Goal: Task Accomplishment & Management: Complete application form

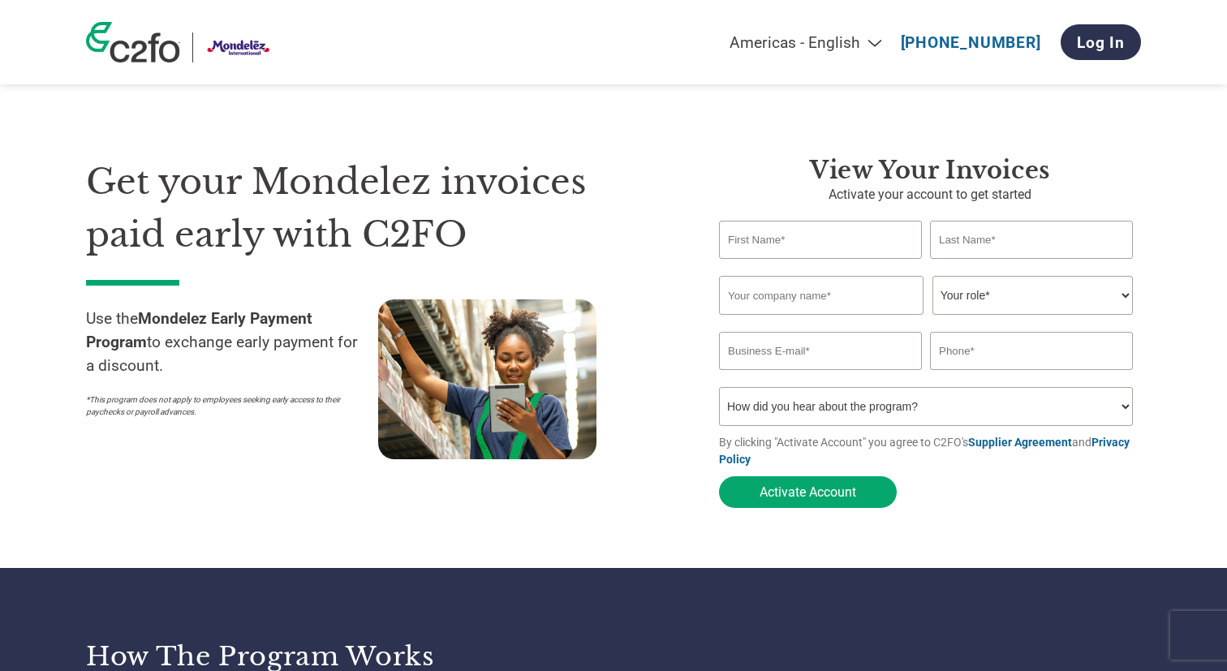
click at [885, 45] on select "Americas - English Américas - Español [GEOGRAPHIC_DATA] - Português [GEOGRAPHIC…" at bounding box center [704, 42] width 377 height 19
select select "en-IN"
click at [627, 33] on select "Americas - English Américas - Español [GEOGRAPHIC_DATA] - Português [GEOGRAPHIC…" at bounding box center [704, 42] width 377 height 19
click at [764, 254] on input "text" at bounding box center [820, 240] width 203 height 38
type input "rajesh"
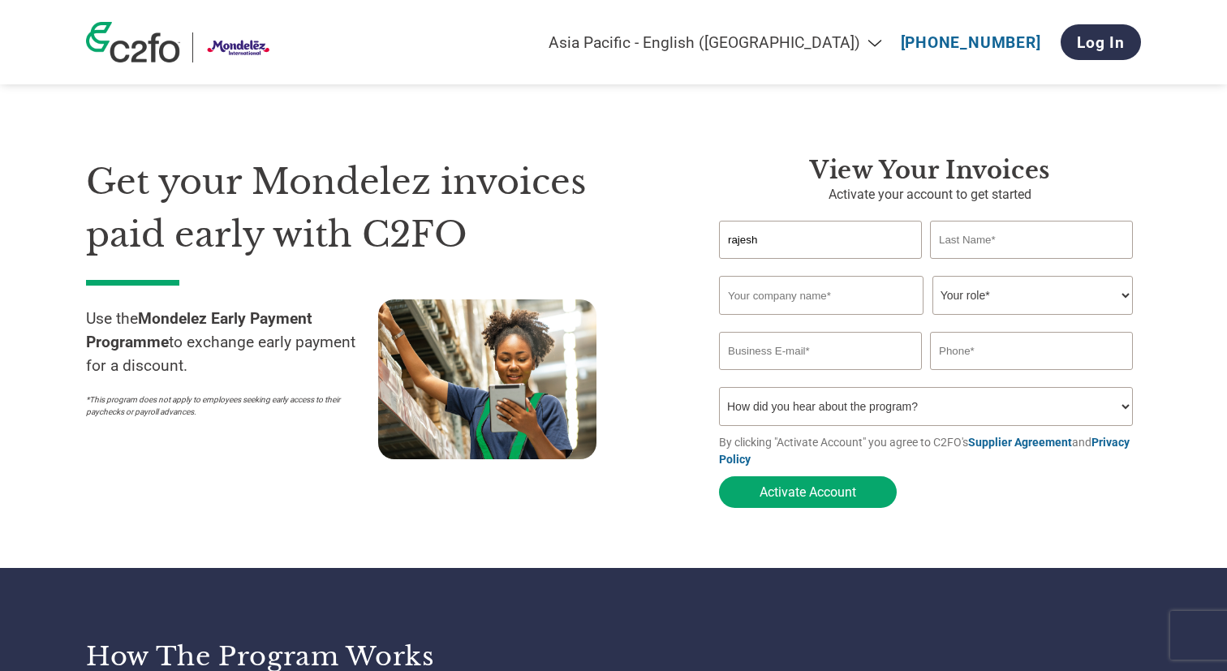
click at [1015, 242] on input "text" at bounding box center [1031, 240] width 203 height 38
type input "[PERSON_NAME]"
click at [819, 293] on input "text" at bounding box center [821, 295] width 204 height 39
type input "Balaji Enterprises"
click at [988, 295] on select "Your role* CFO Controller Credit Manager Finance Director Treasurer CEO Preside…" at bounding box center [1032, 295] width 200 height 39
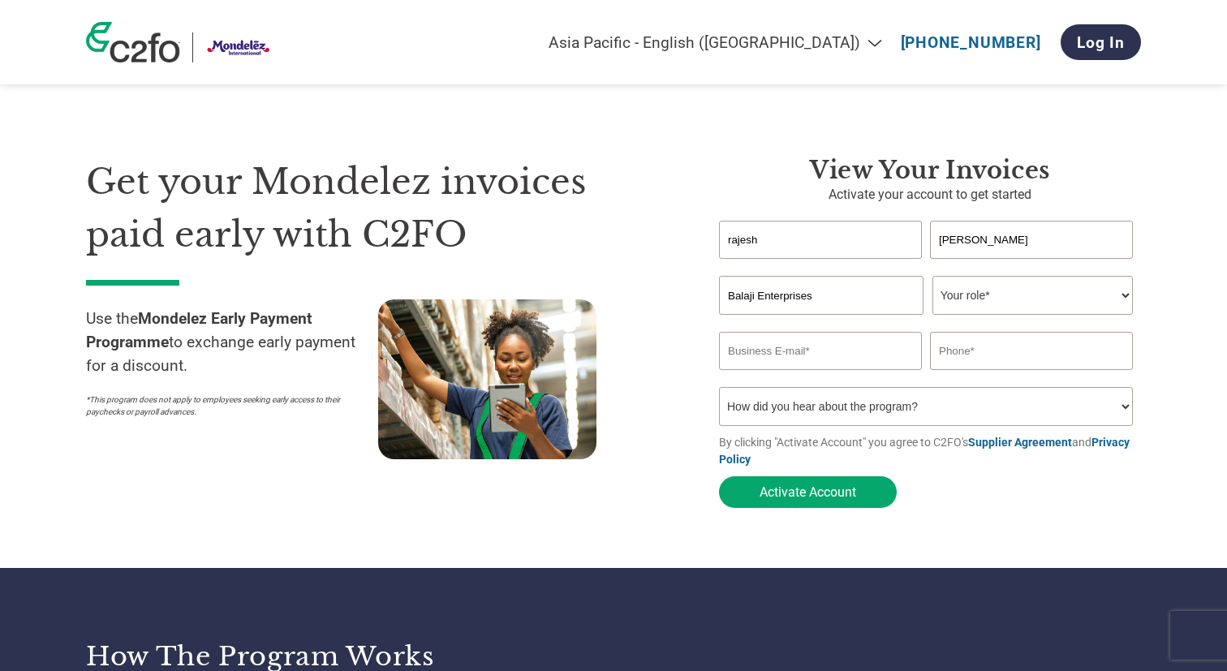
select select "OWNER_FOUNDER"
click at [932, 278] on select "Your role* CFO Controller Credit Manager Finance Director Treasurer CEO Preside…" at bounding box center [1032, 295] width 200 height 39
click at [784, 367] on input "email" at bounding box center [820, 351] width 203 height 38
type input "[EMAIL_ADDRESS][DOMAIN_NAME]"
click at [979, 355] on input "text" at bounding box center [1031, 351] width 203 height 38
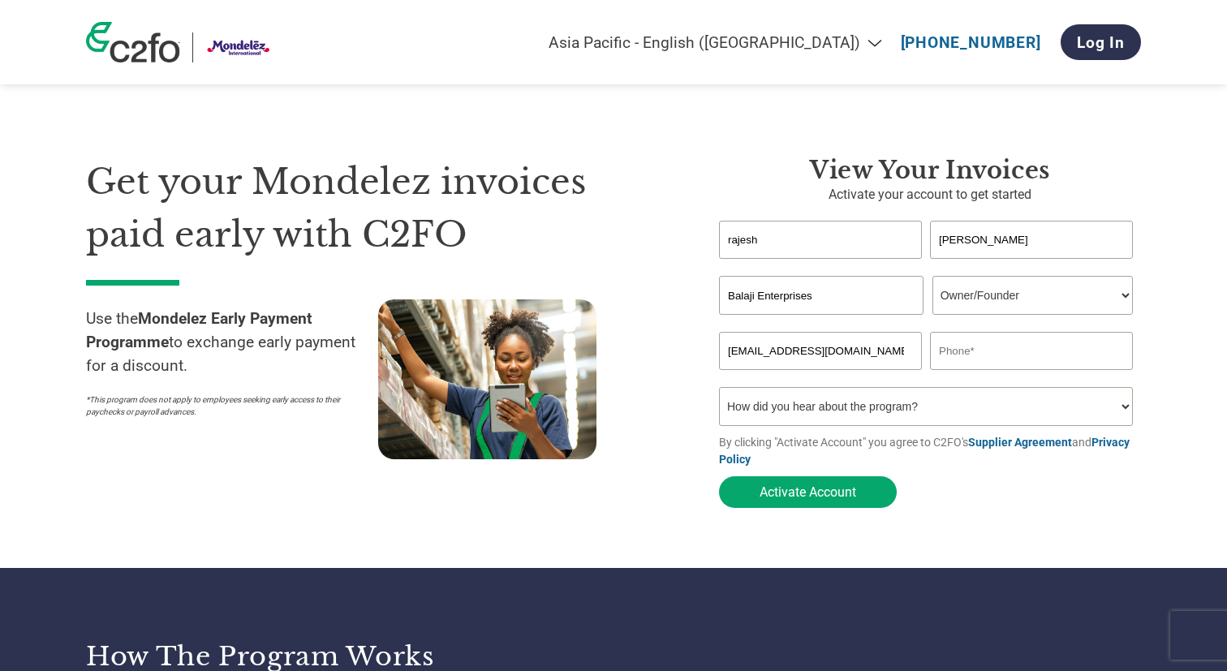
type input "9784656722"
click at [794, 409] on select "How did you hear about the program? Received a letter Email Social Media Online…" at bounding box center [926, 406] width 414 height 39
select select "Online Search"
click at [719, 392] on select "How did you hear about the program? Received a letter Email Social Media Online…" at bounding box center [926, 406] width 414 height 39
click at [798, 494] on button "Activate Account" at bounding box center [808, 492] width 178 height 32
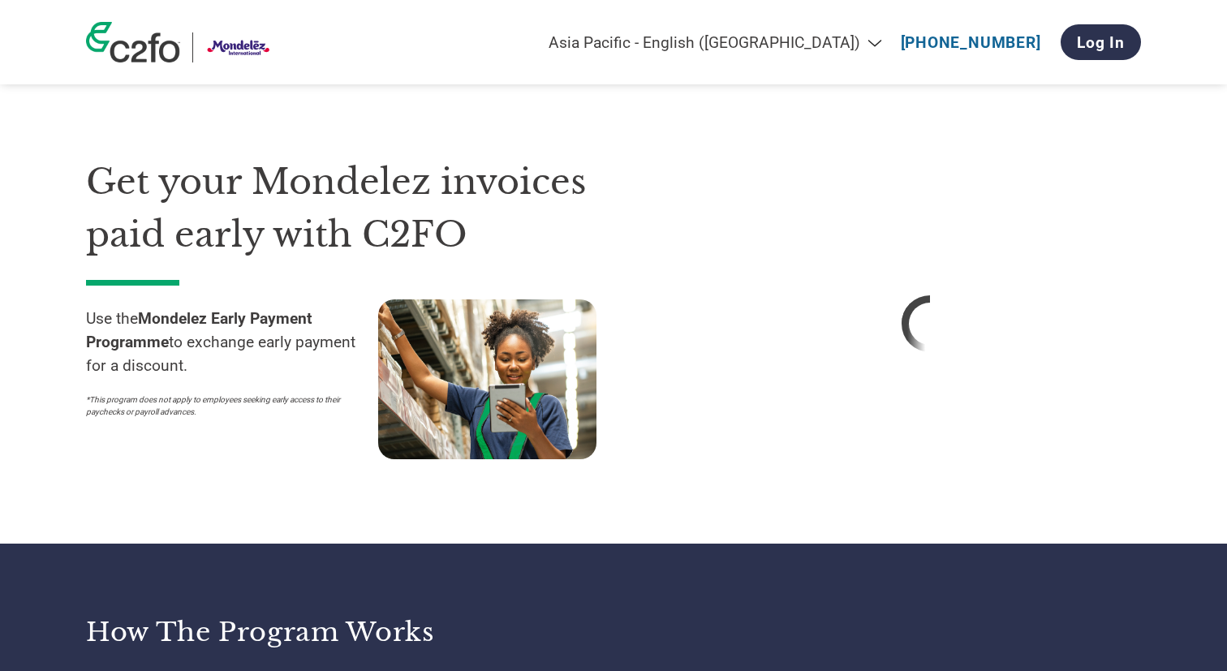
select select "en-IN"
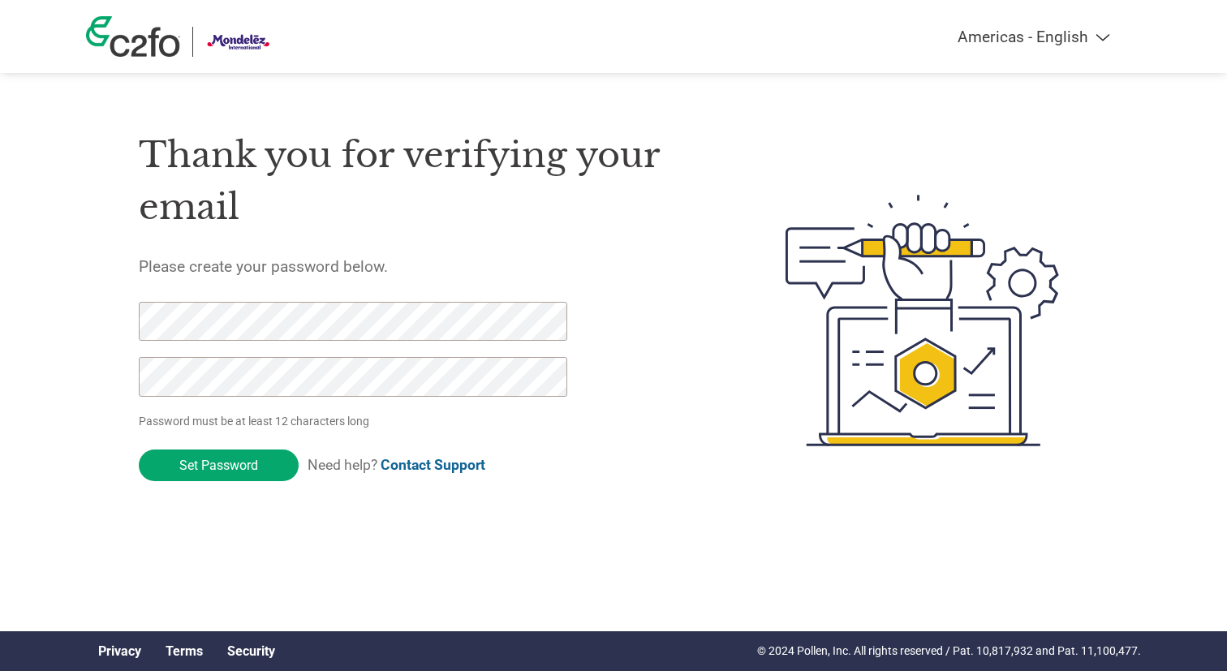
click at [1096, 40] on select "Americas - English Américas - Español [GEOGRAPHIC_DATA] - Português [GEOGRAPHIC…" at bounding box center [932, 37] width 377 height 19
select select "en-IN"
click at [853, 28] on select "Americas - English Américas - Español [GEOGRAPHIC_DATA] - Português [GEOGRAPHIC…" at bounding box center [932, 37] width 377 height 19
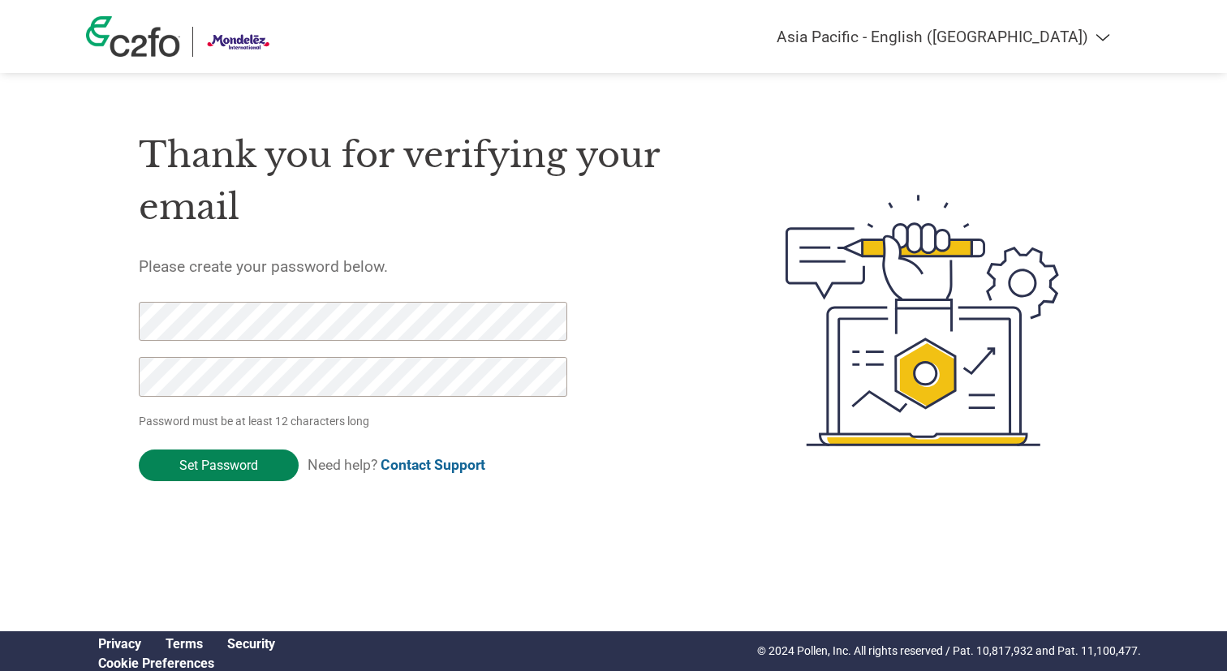
click at [227, 473] on input "Set Password" at bounding box center [219, 466] width 160 height 32
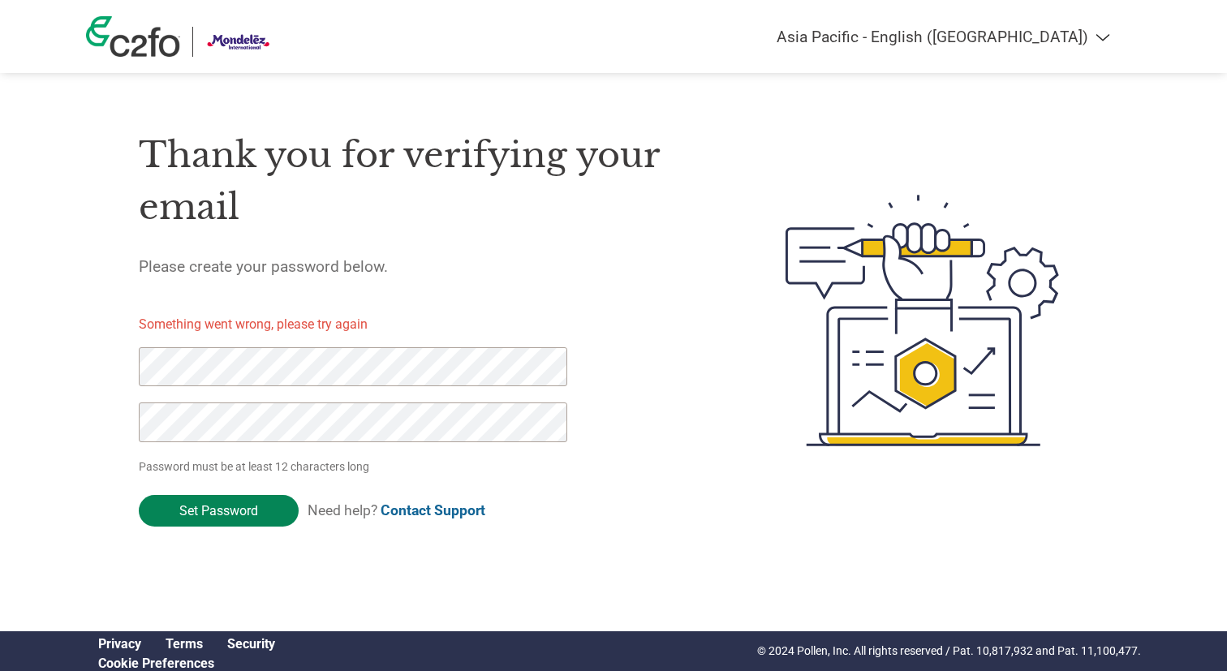
click at [237, 512] on input "Set Password" at bounding box center [219, 511] width 160 height 32
click at [235, 510] on input "Set Password" at bounding box center [219, 511] width 160 height 32
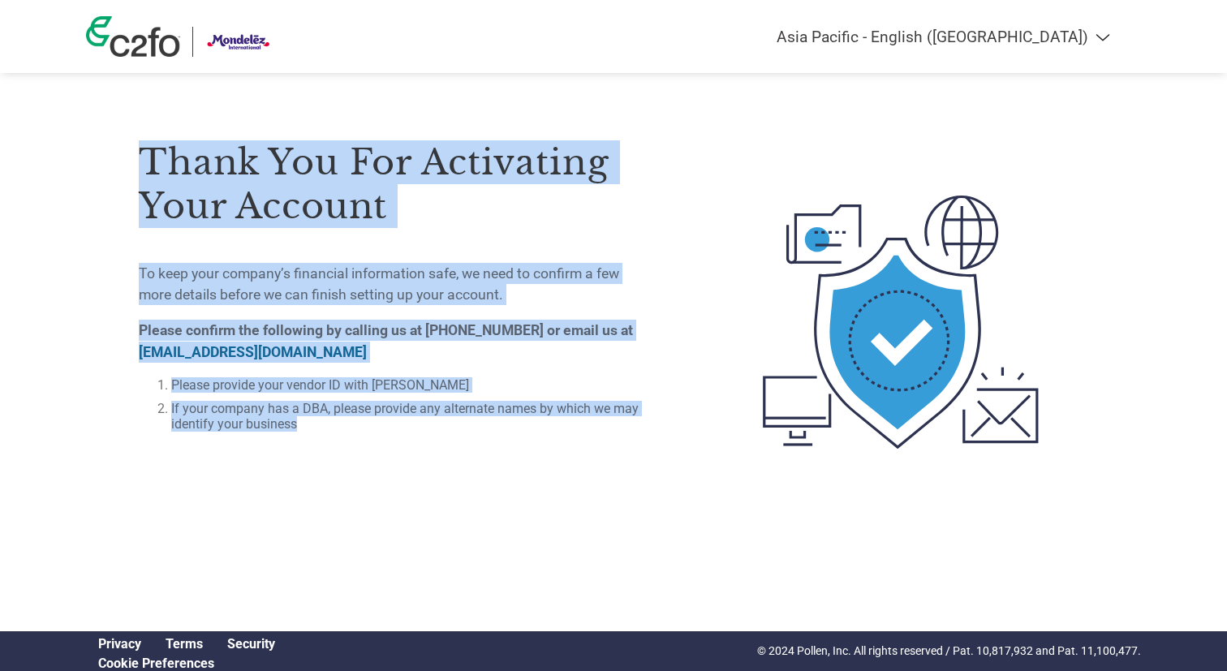
drag, startPoint x: 94, startPoint y: 105, endPoint x: 583, endPoint y: 423, distance: 582.5
click at [583, 423] on div "Thank you for activating your account To keep your company’s financial informat…" at bounding box center [613, 321] width 1055 height 433
click at [265, 87] on div "Thank you for activating your account To keep your company’s financial informat…" at bounding box center [613, 257] width 1055 height 514
